Goal: Task Accomplishment & Management: Use online tool/utility

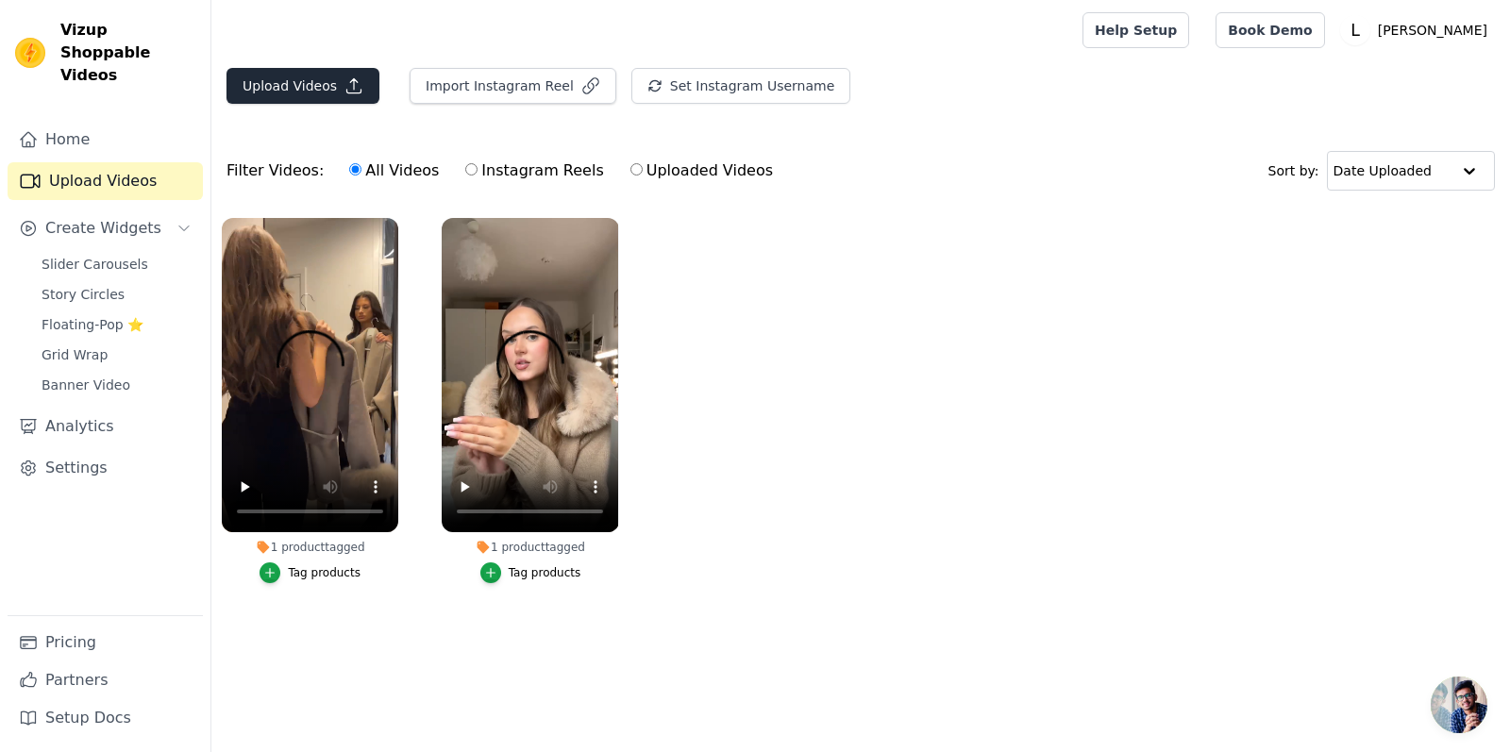
click at [345, 82] on icon "button" at bounding box center [354, 85] width 19 height 19
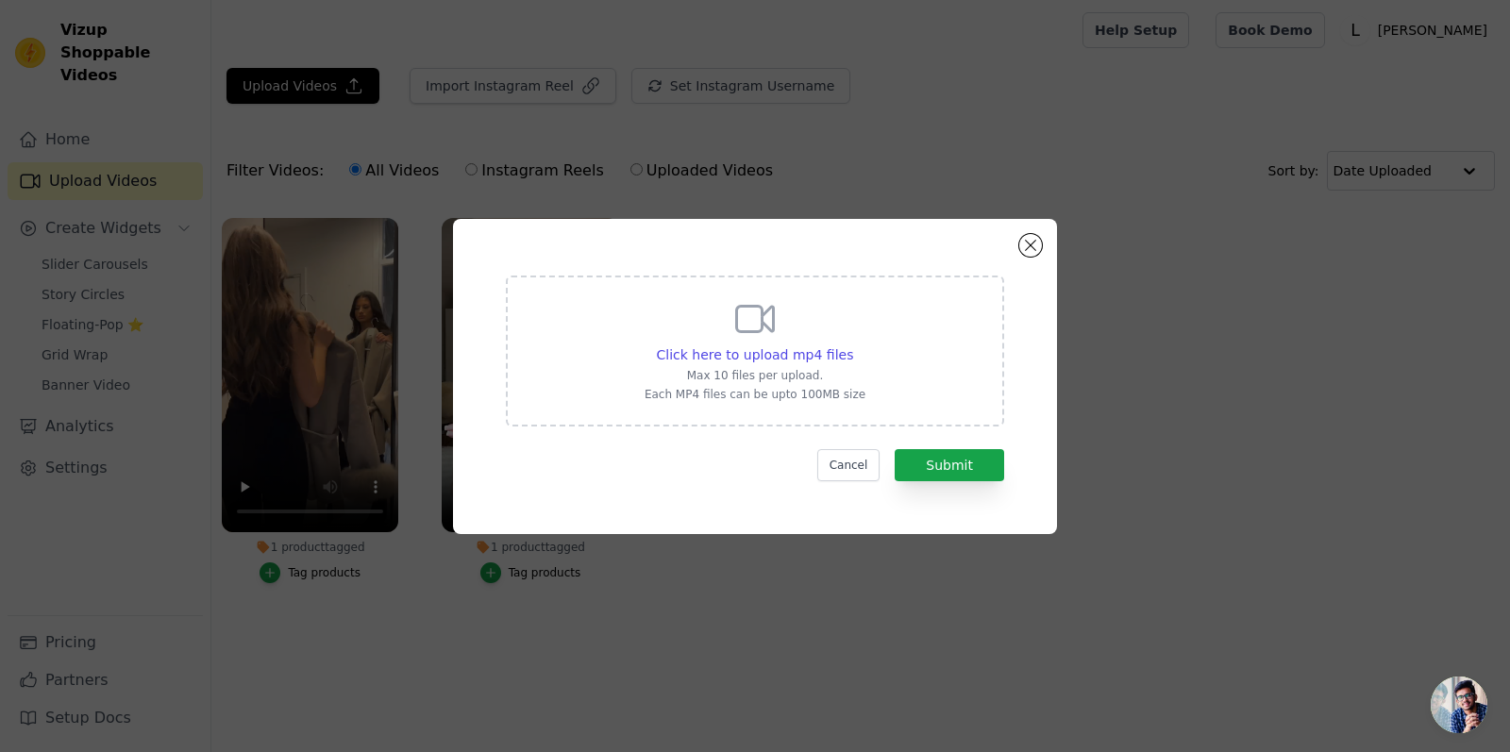
click at [734, 322] on icon at bounding box center [755, 318] width 45 height 45
click at [852, 345] on input "Click here to upload mp4 files Max 10 files per upload. Each MP4 files can be u…" at bounding box center [852, 345] width 1 height 1
type input "C:\fakepath\SnapTik-dot-Kim-75cea4b7e251983231070446517073ff.mp4"
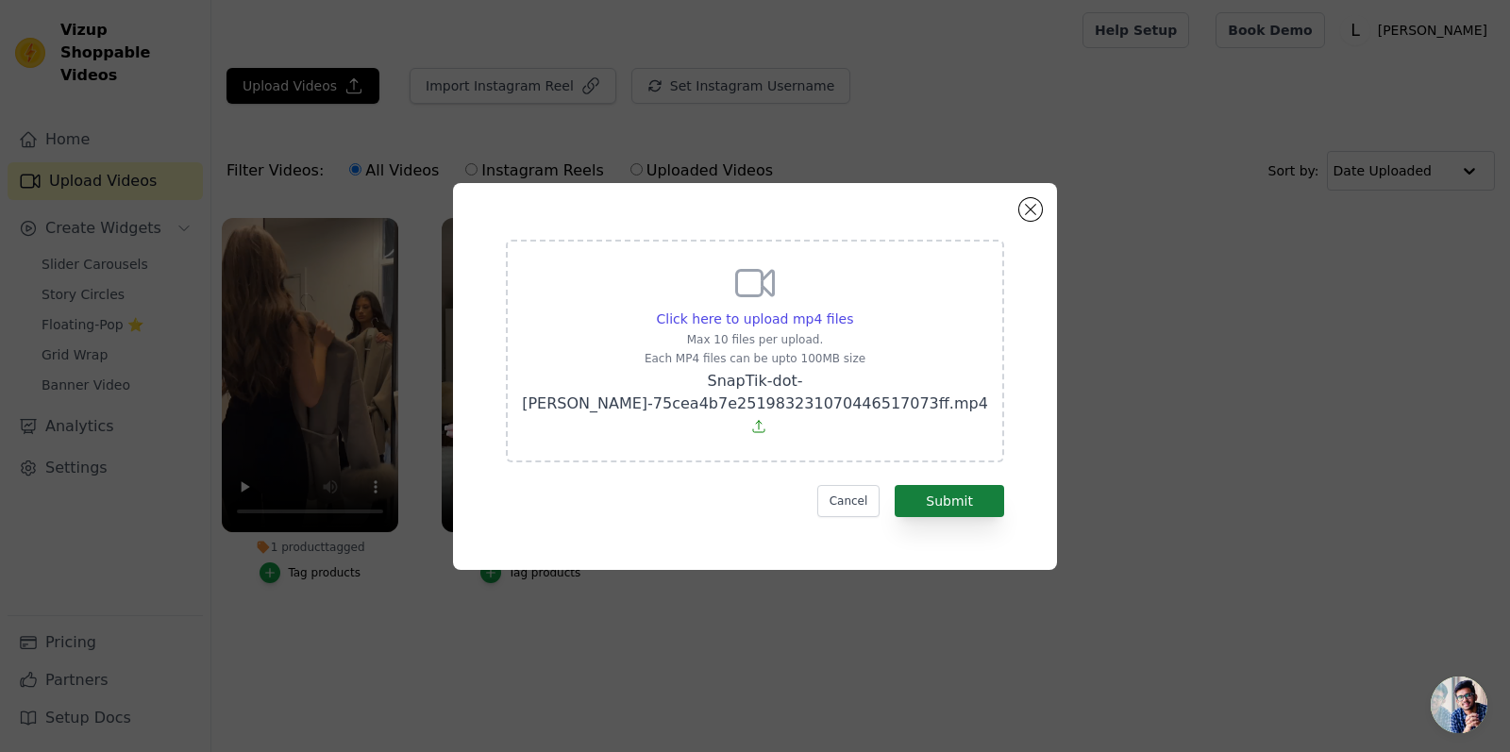
click at [945, 497] on button "Submit" at bounding box center [949, 501] width 109 height 32
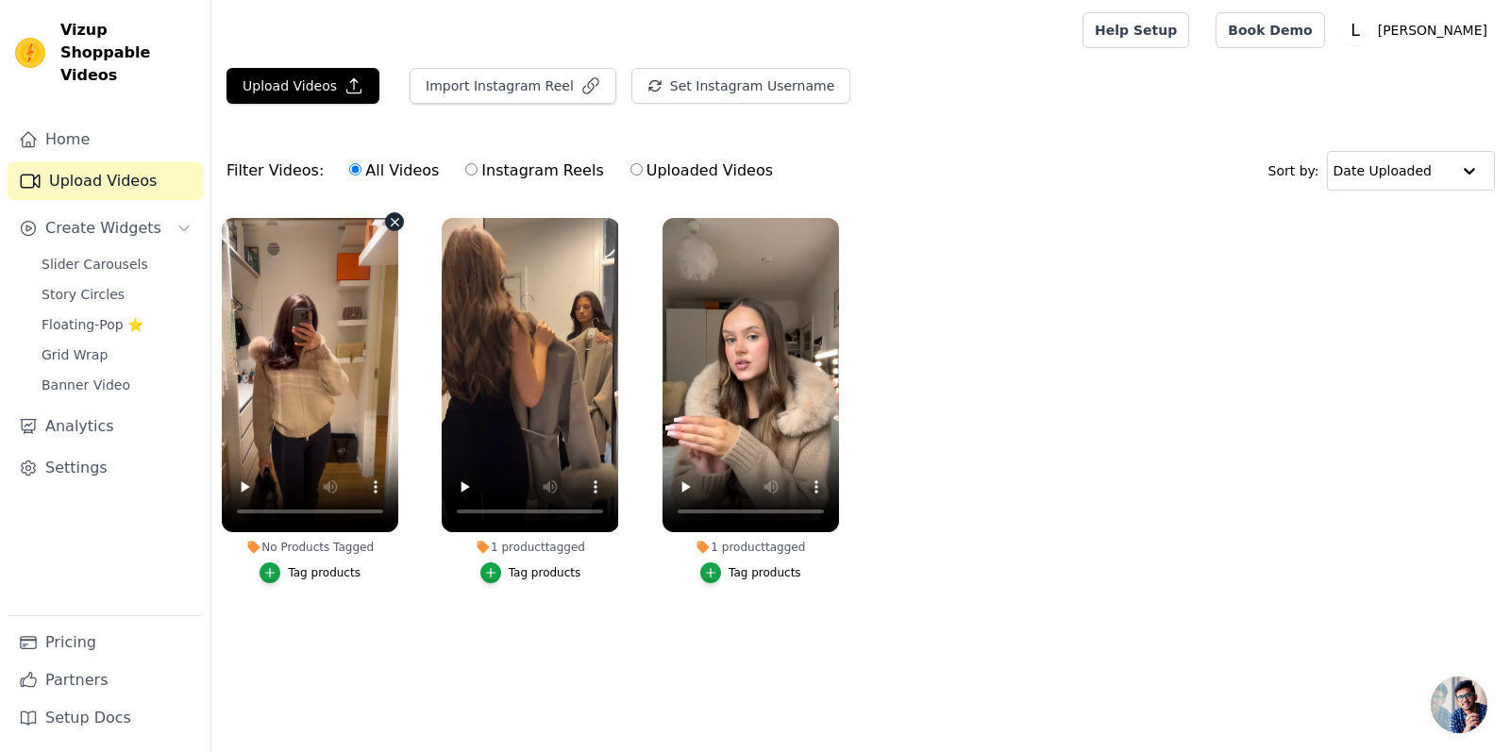
click at [319, 378] on video at bounding box center [310, 375] width 177 height 314
click at [320, 377] on video at bounding box center [310, 375] width 177 height 314
click at [831, 224] on icon "button" at bounding box center [835, 222] width 14 height 14
click at [840, 226] on icon "button" at bounding box center [835, 222] width 14 height 14
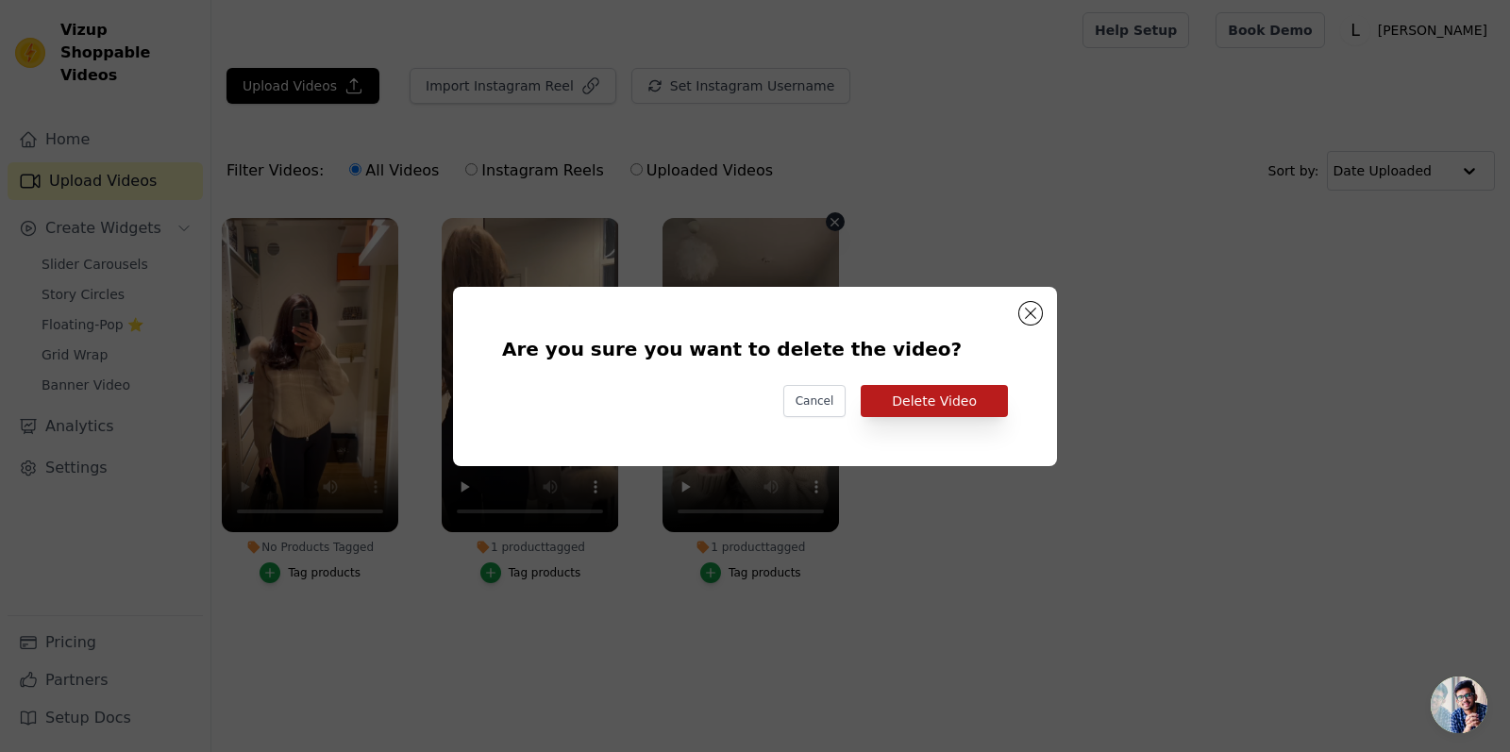
click at [898, 408] on button "Delete Video" at bounding box center [934, 401] width 147 height 32
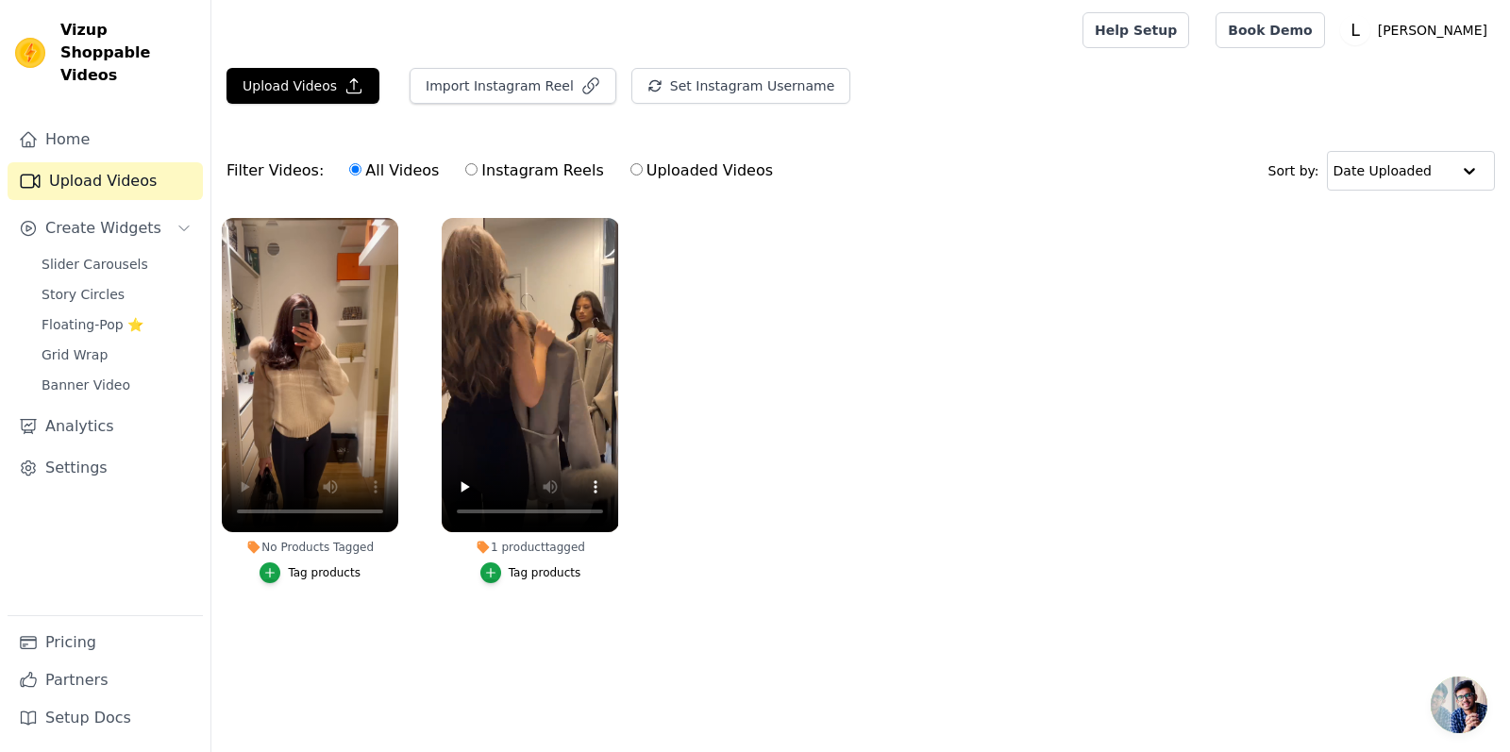
click at [316, 575] on div "Tag products" at bounding box center [324, 572] width 73 height 15
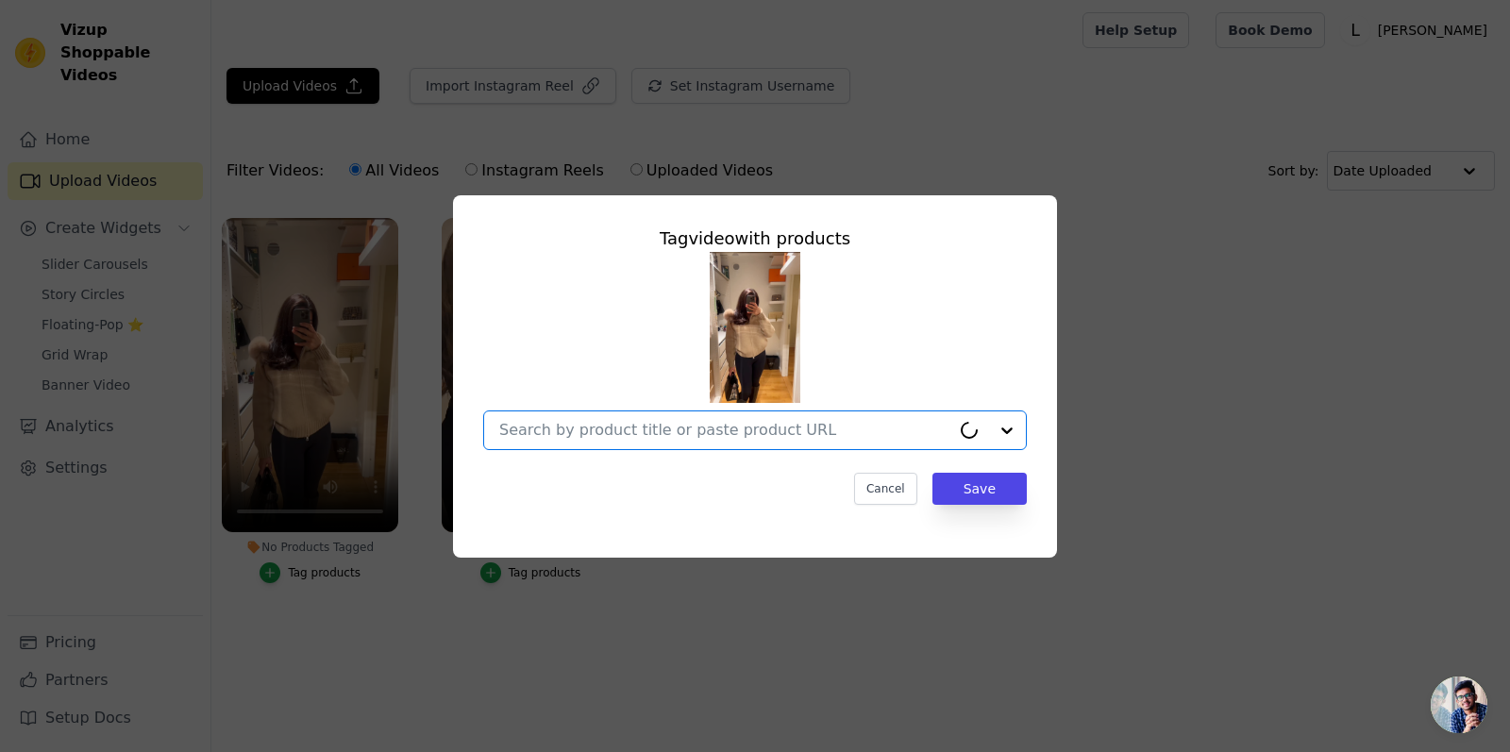
click at [608, 426] on input "No Products Tagged Tag video with products Option undefined, selected. Cancel S…" at bounding box center [724, 430] width 451 height 18
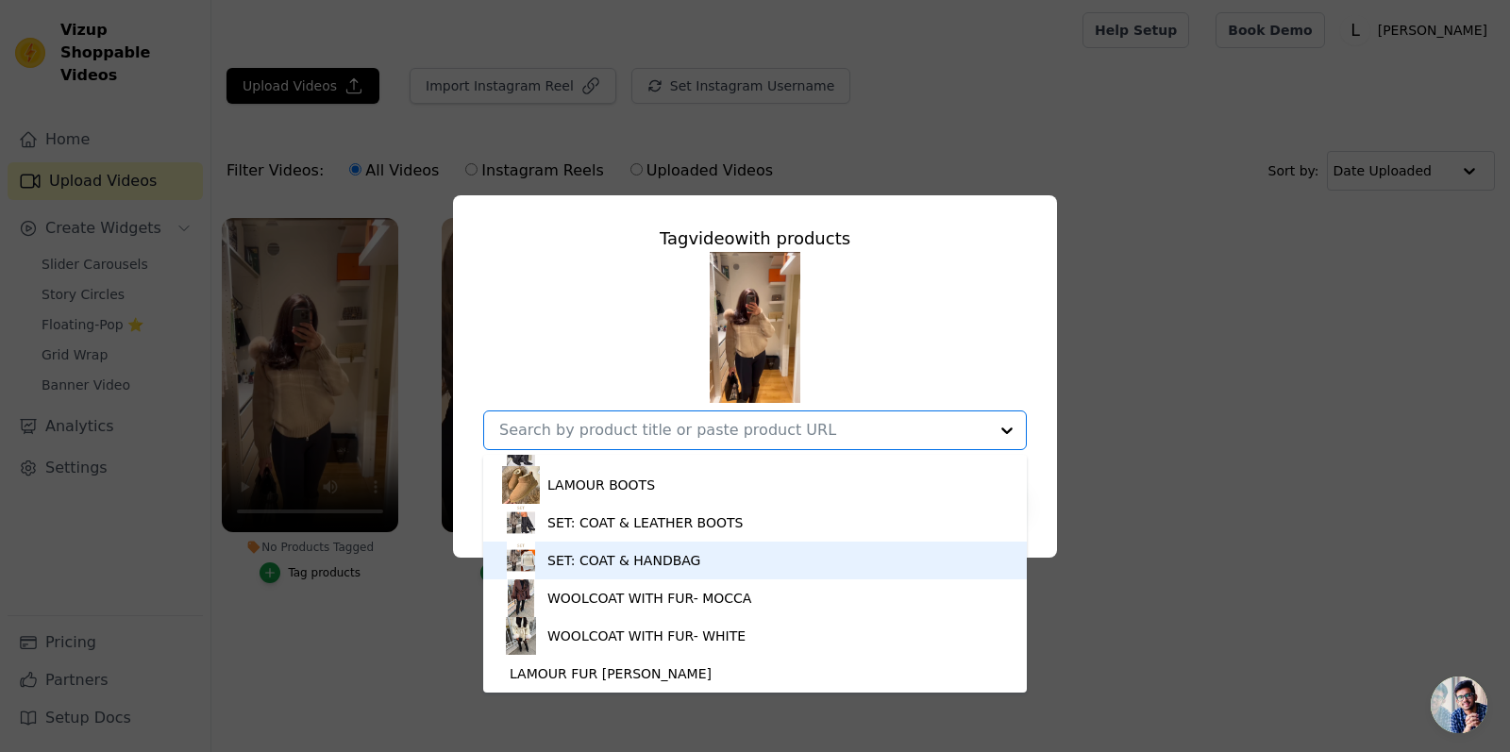
scroll to position [970, 0]
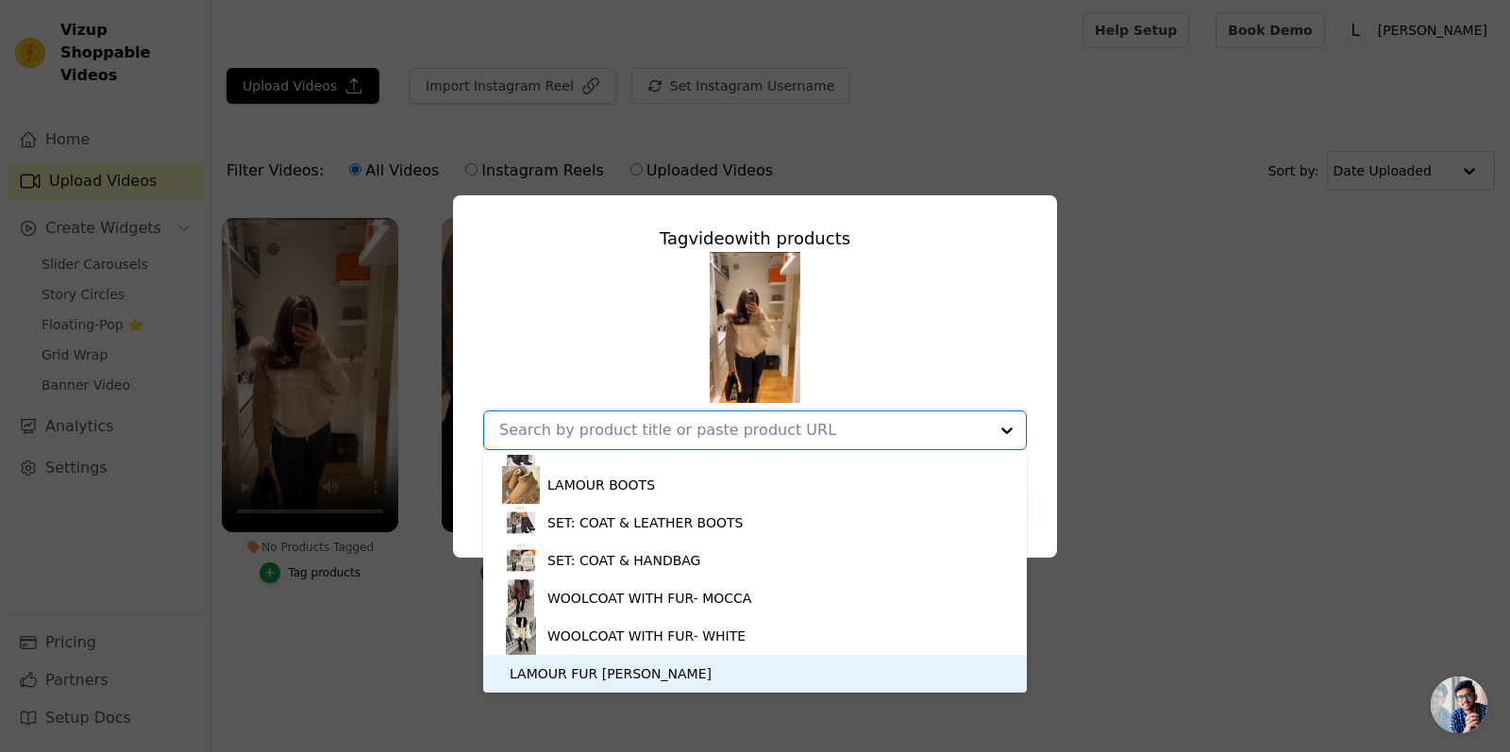
click at [665, 677] on div "LAMOUR FUR [PERSON_NAME]" at bounding box center [611, 674] width 202 height 19
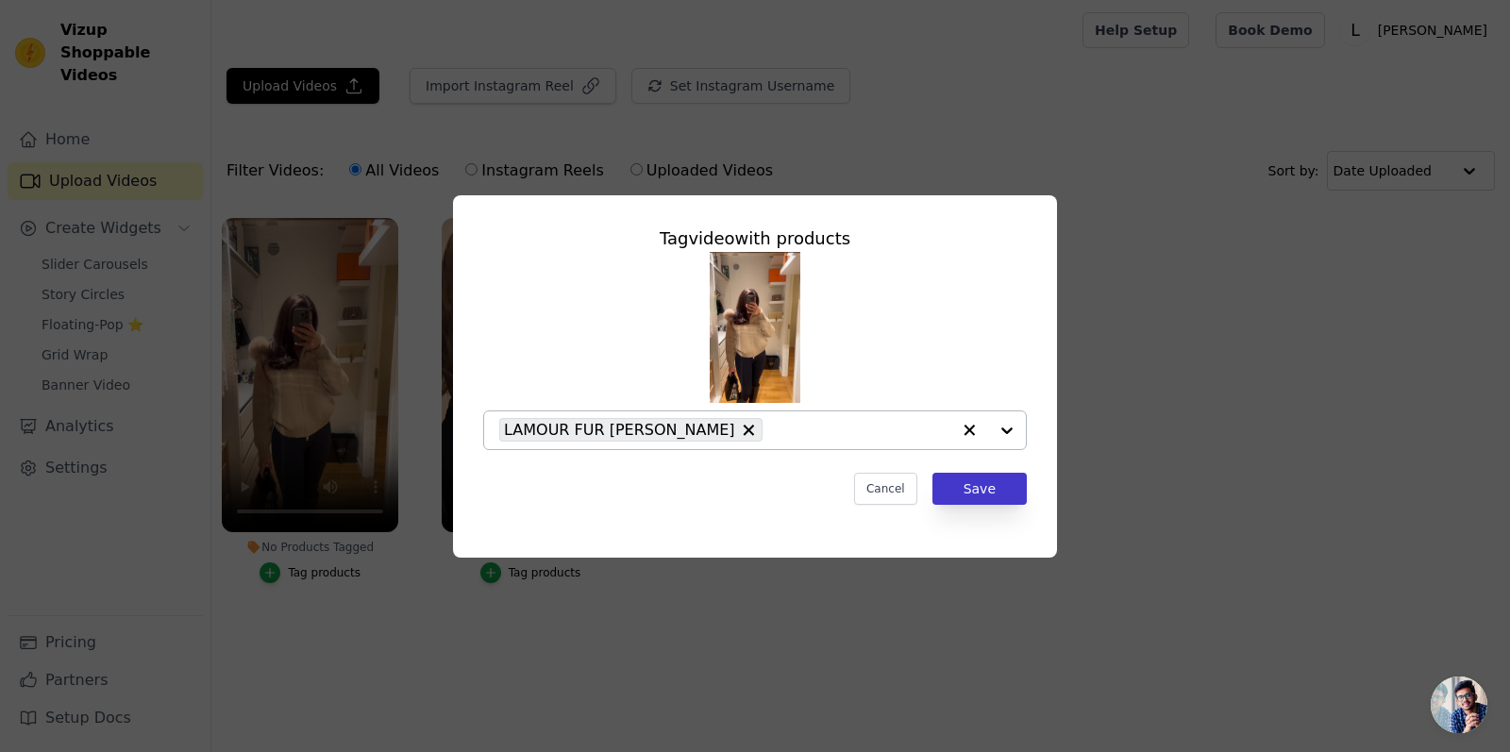
click at [972, 491] on button "Save" at bounding box center [980, 489] width 94 height 32
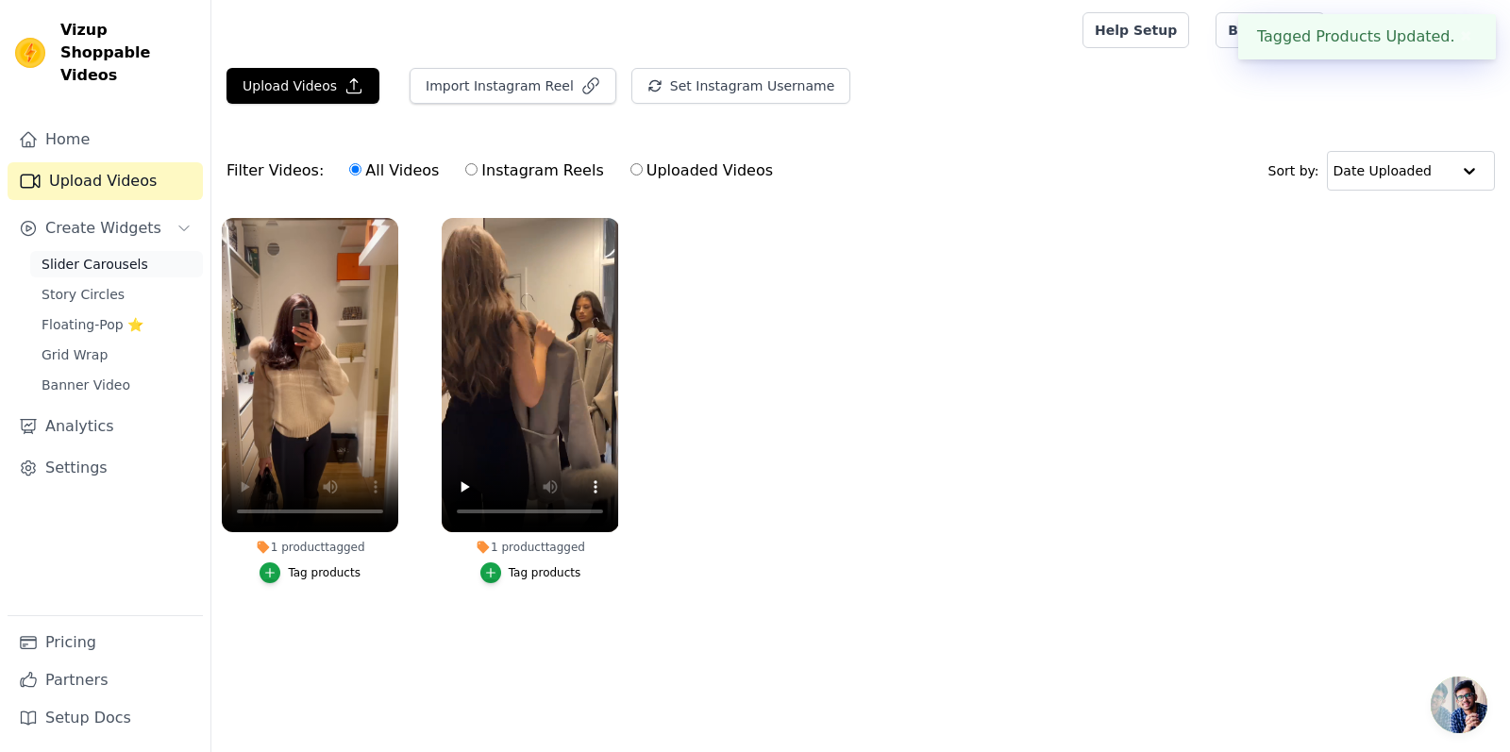
click at [102, 255] on span "Slider Carousels" at bounding box center [95, 264] width 107 height 19
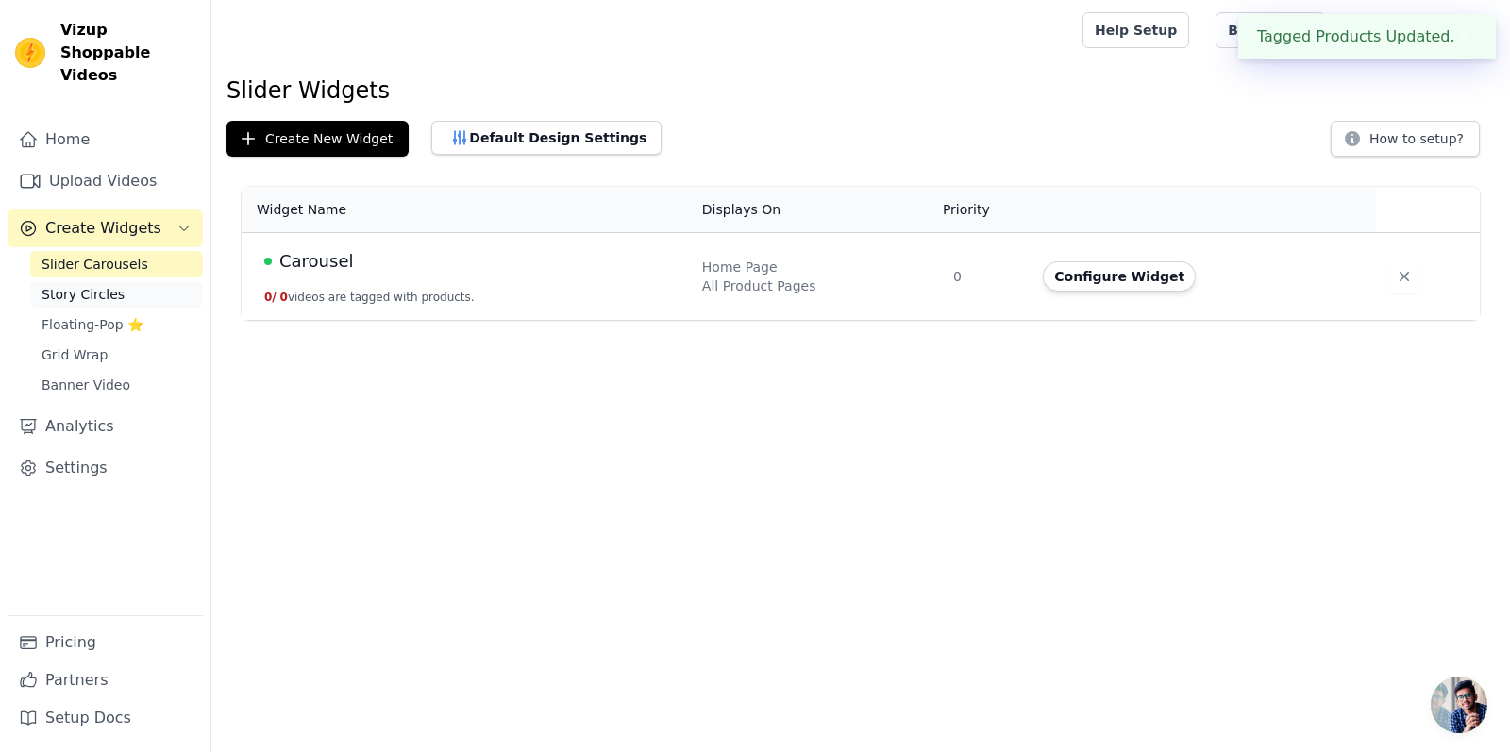
click at [98, 285] on span "Story Circles" at bounding box center [83, 294] width 83 height 19
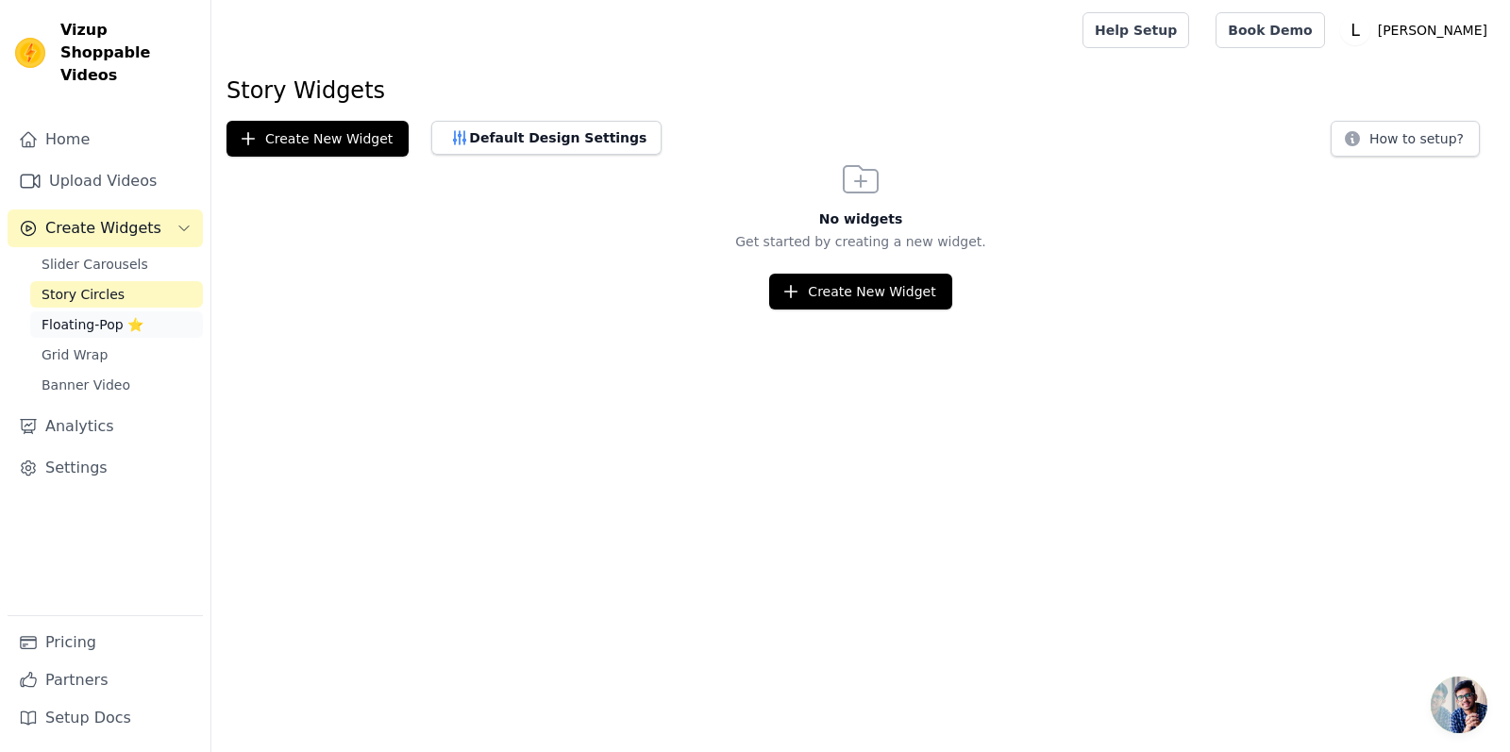
click at [105, 315] on span "Floating-Pop ⭐" at bounding box center [93, 324] width 102 height 19
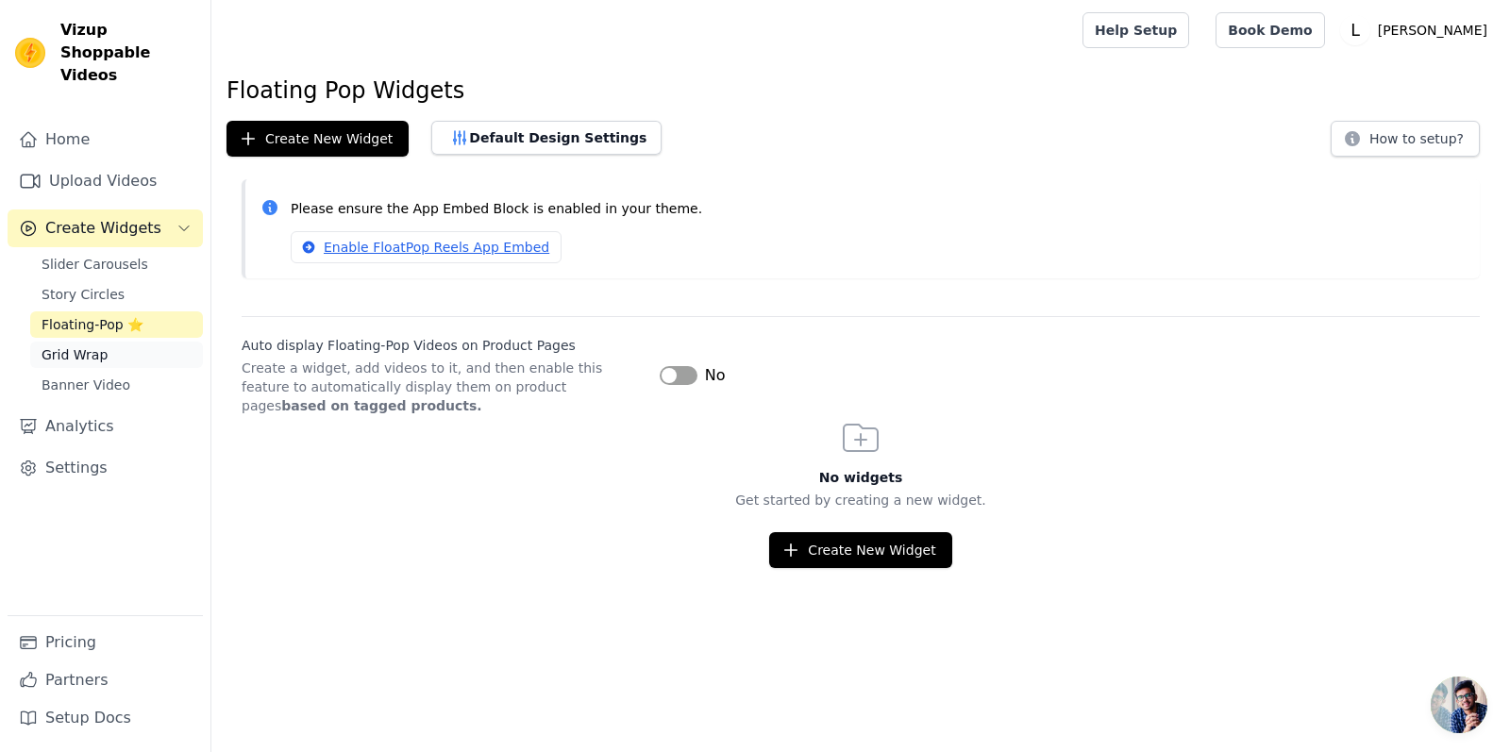
scroll to position [1, 0]
click at [94, 345] on span "Grid Wrap" at bounding box center [75, 354] width 66 height 19
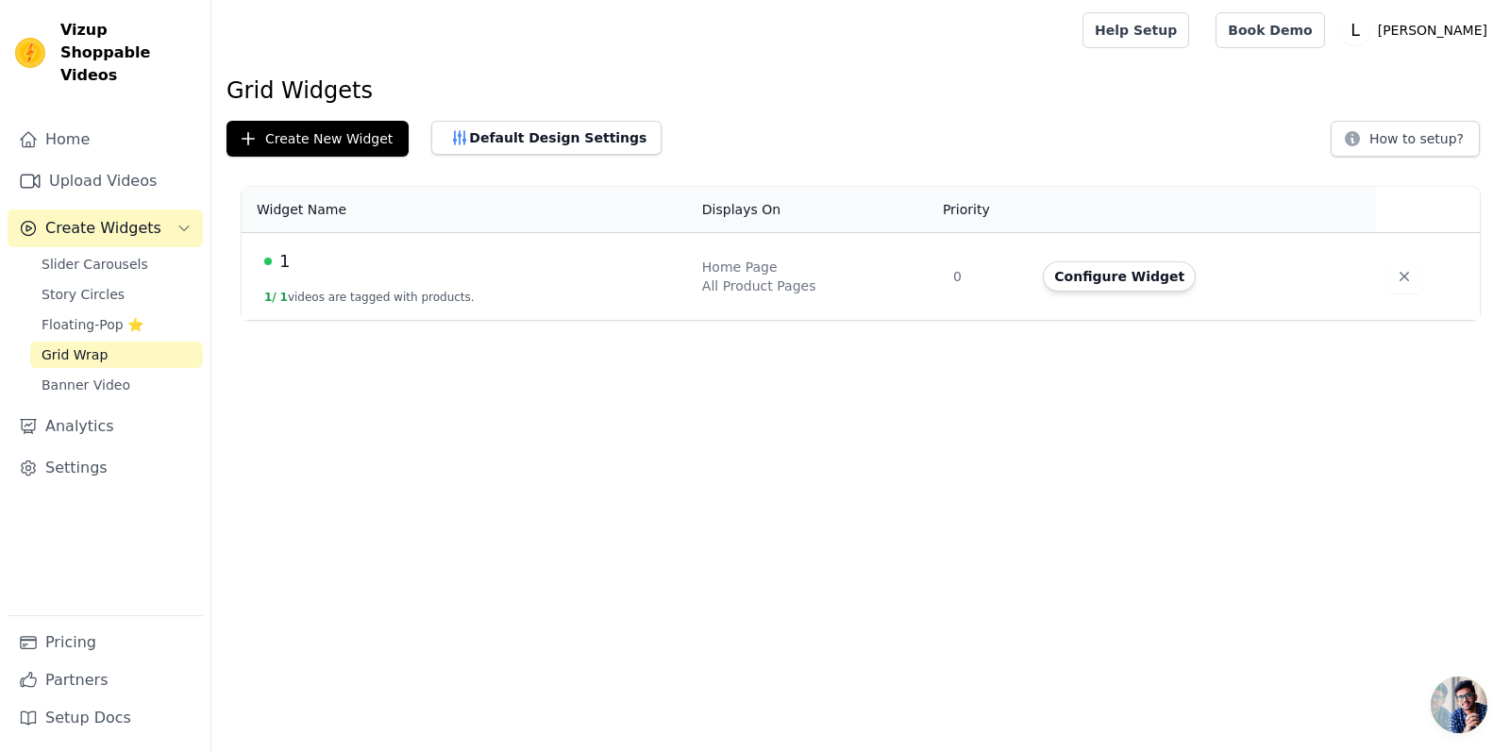
click at [470, 288] on td "1 1 / 1 videos are tagged with products." at bounding box center [466, 277] width 449 height 88
click at [1129, 269] on button "Configure Widget" at bounding box center [1119, 276] width 153 height 30
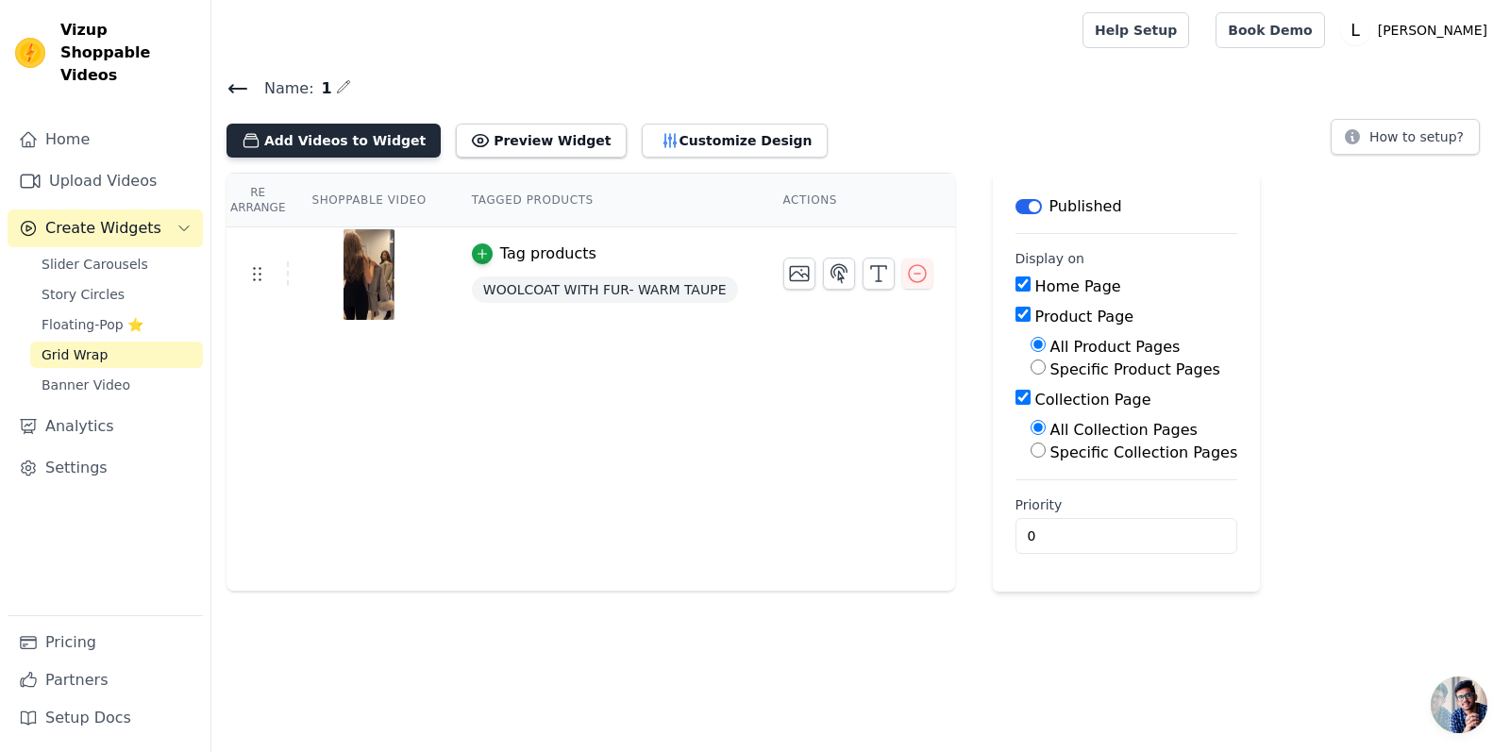
click at [352, 145] on button "Add Videos to Widget" at bounding box center [334, 141] width 214 height 34
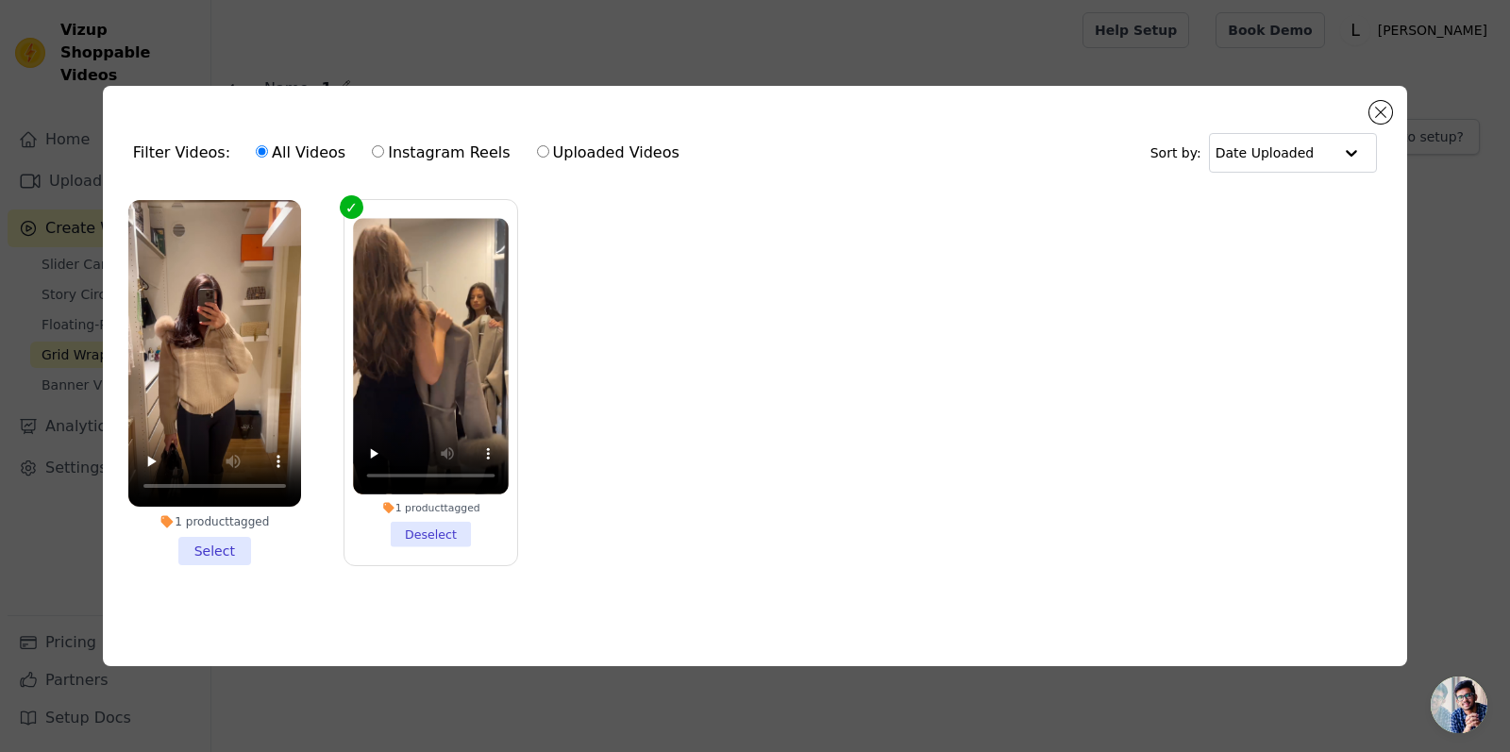
click at [261, 235] on video at bounding box center [214, 353] width 173 height 307
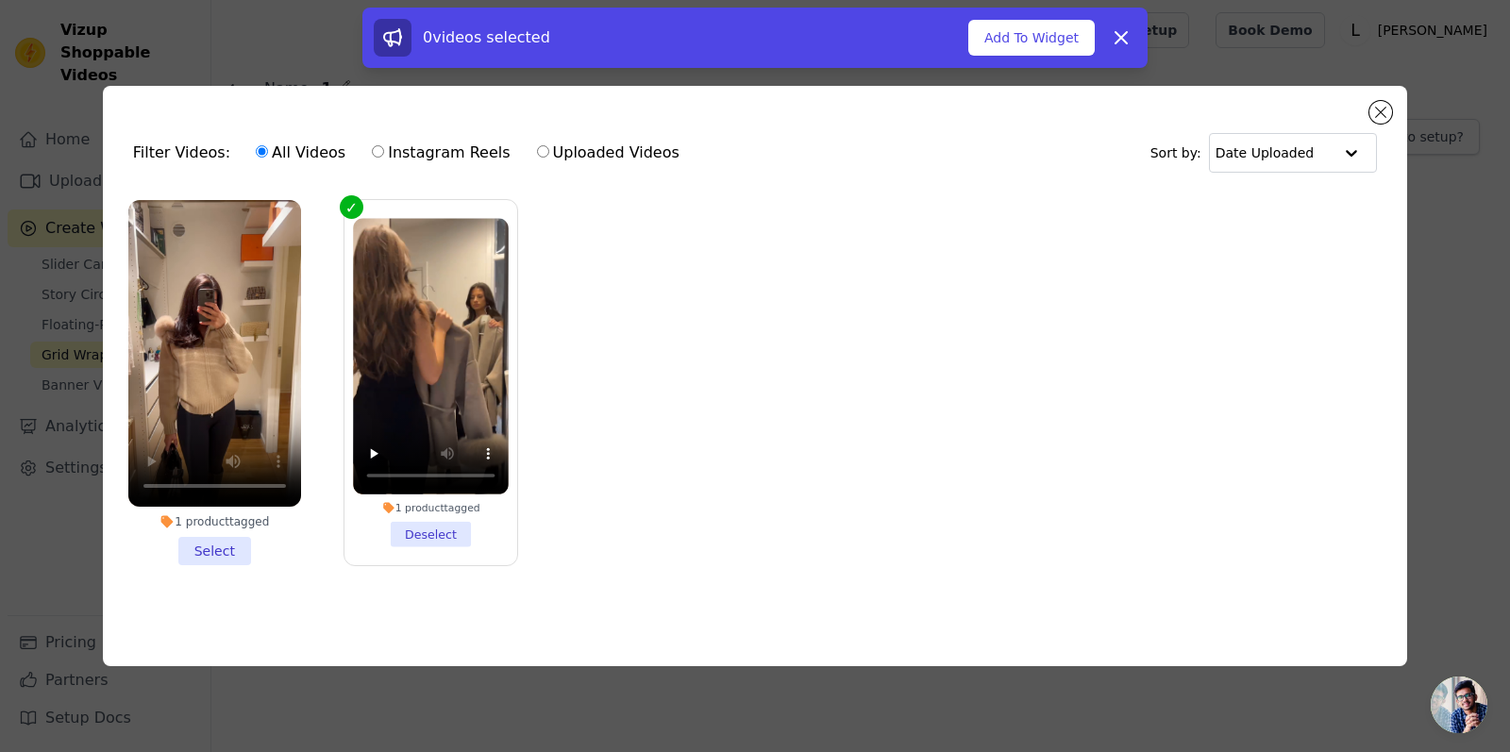
click at [638, 293] on ul "1 product tagged Select 1 product tagged Deselect" at bounding box center [755, 398] width 1274 height 416
click at [203, 551] on li "1 product tagged Select" at bounding box center [214, 382] width 173 height 365
click at [0, 0] on input "1 product tagged Select" at bounding box center [0, 0] width 0 height 0
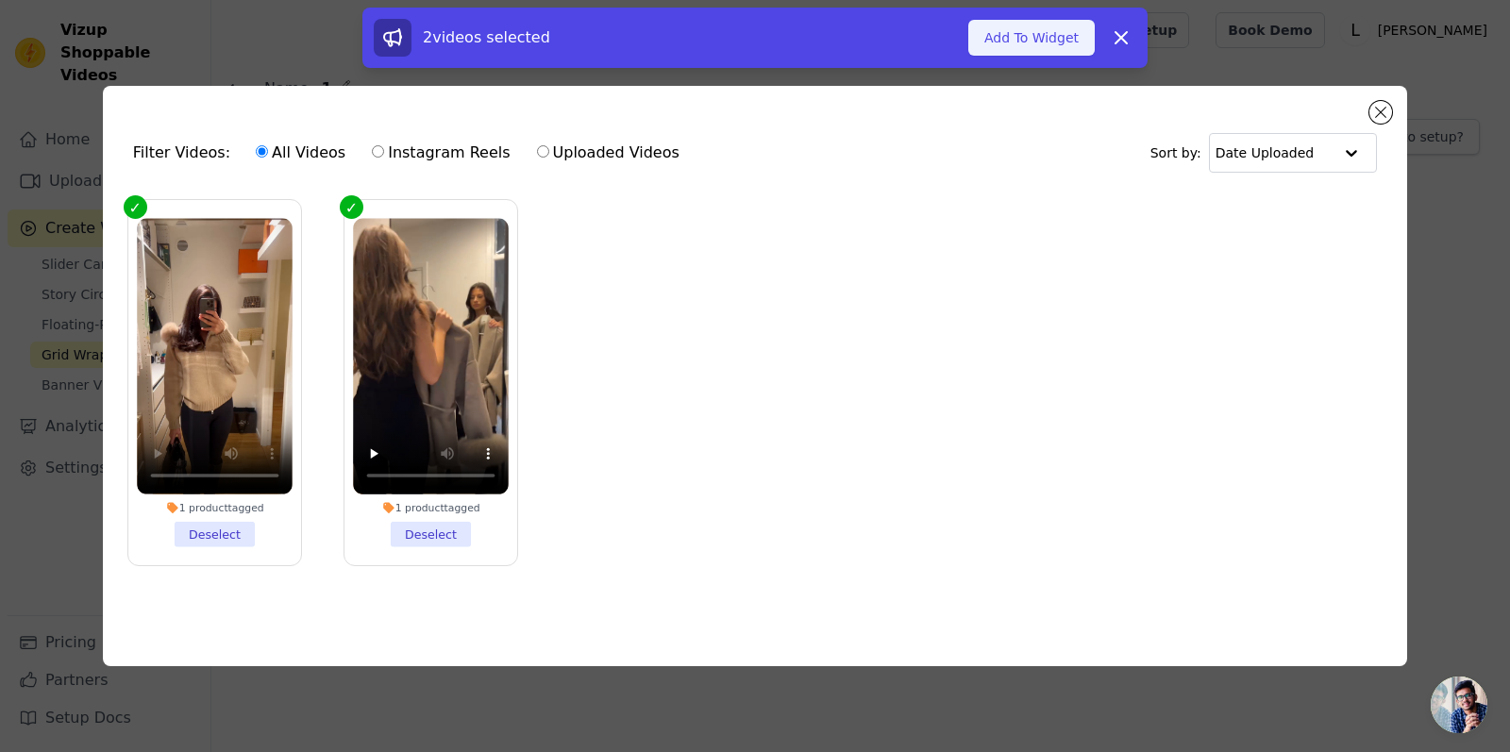
click at [1049, 36] on button "Add To Widget" at bounding box center [1032, 38] width 126 height 36
